Goal: Information Seeking & Learning: Learn about a topic

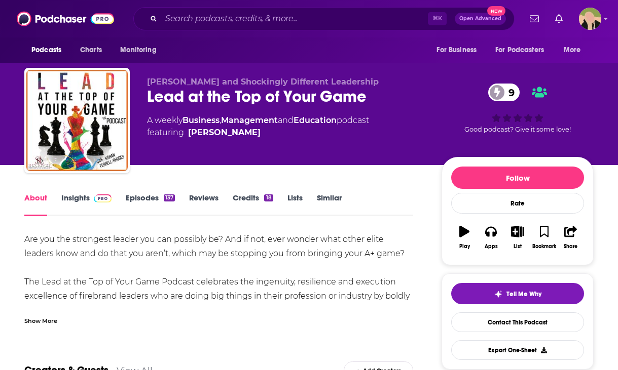
click at [87, 197] on link "Insights" at bounding box center [86, 204] width 50 height 23
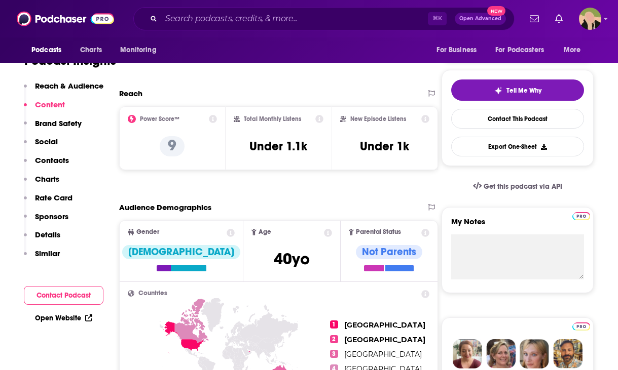
scroll to position [30, 0]
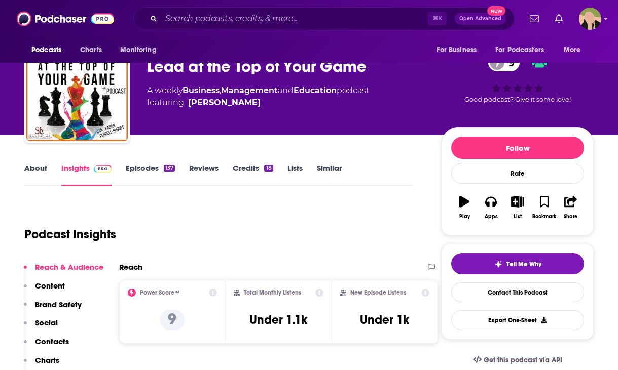
click at [158, 168] on link "Episodes 137" at bounding box center [150, 174] width 49 height 23
